Goal: Transaction & Acquisition: Purchase product/service

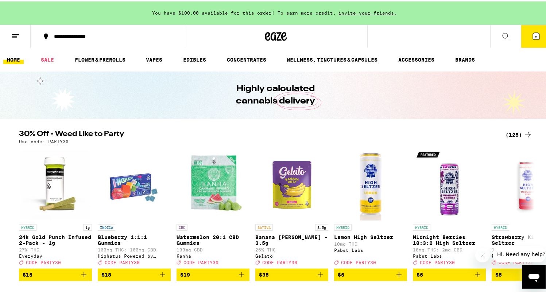
click at [11, 36] on icon at bounding box center [15, 34] width 9 height 9
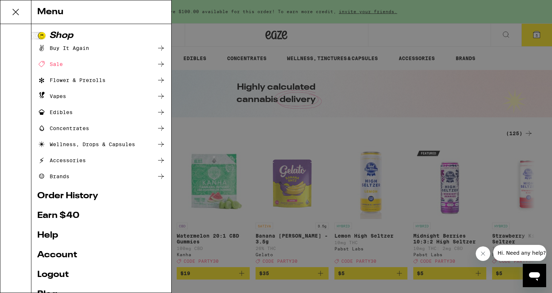
click at [15, 11] on icon at bounding box center [16, 12] width 6 height 6
